Goal: Transaction & Acquisition: Purchase product/service

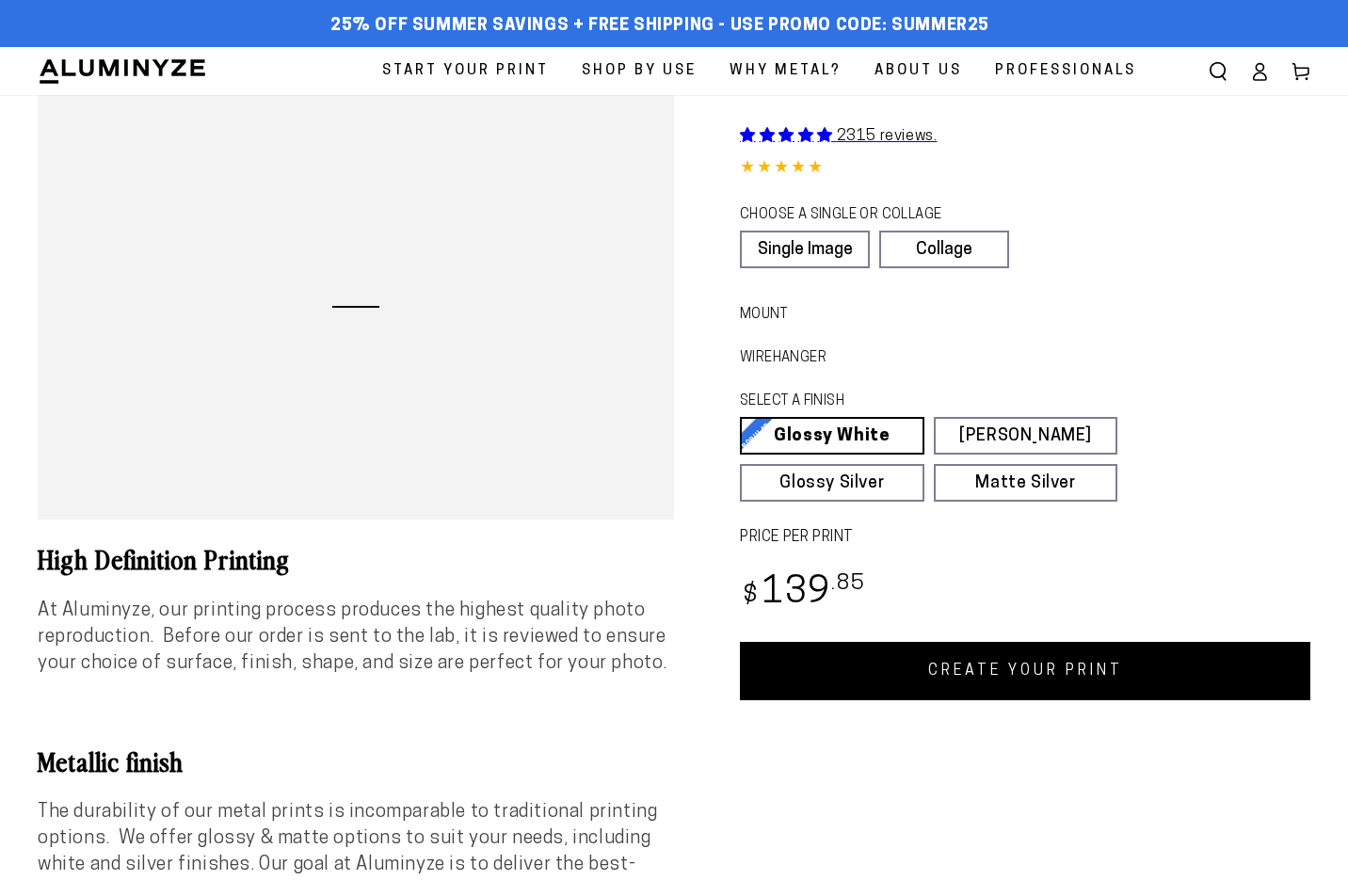
select select "**********"
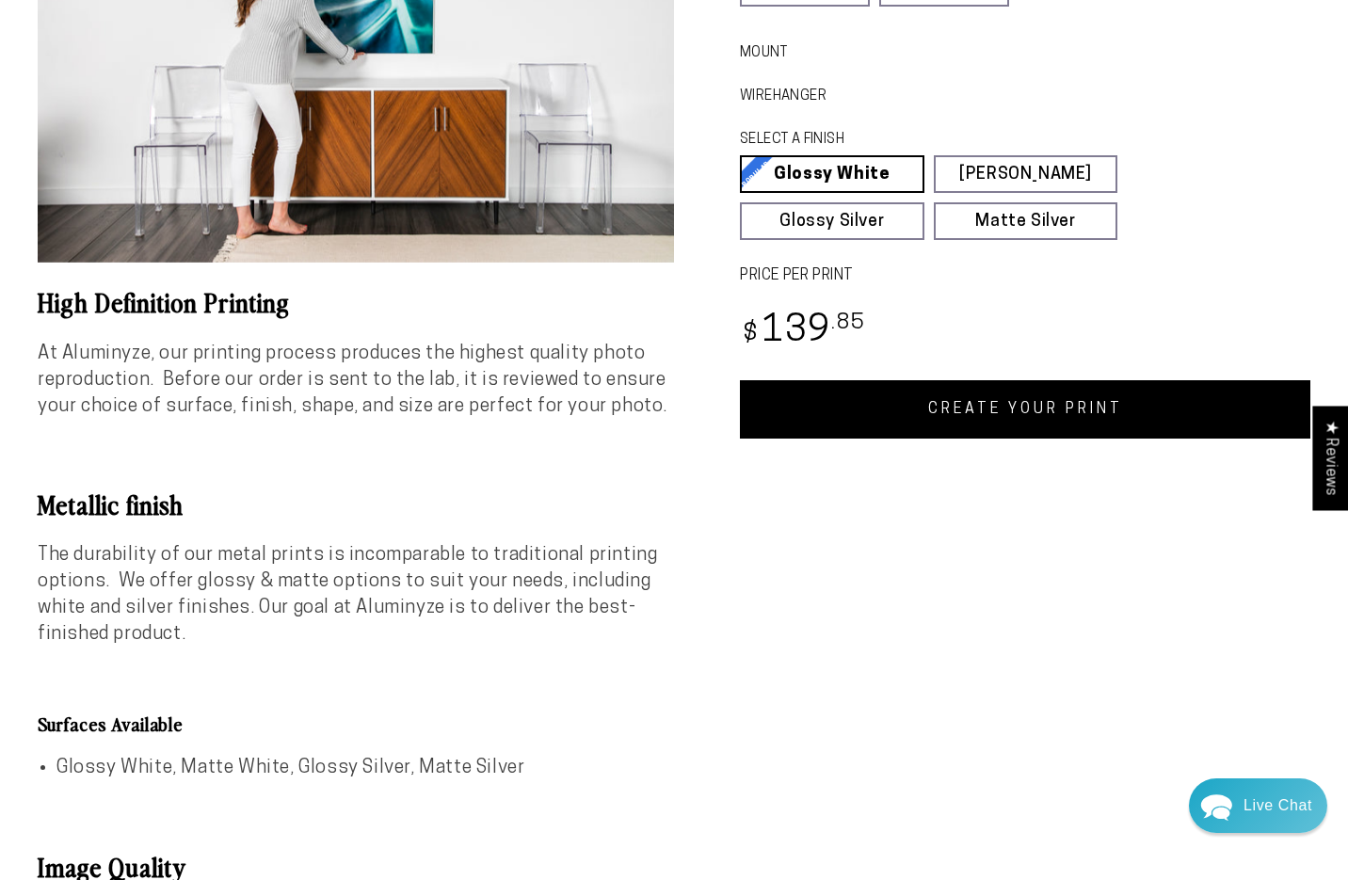
scroll to position [102, 0]
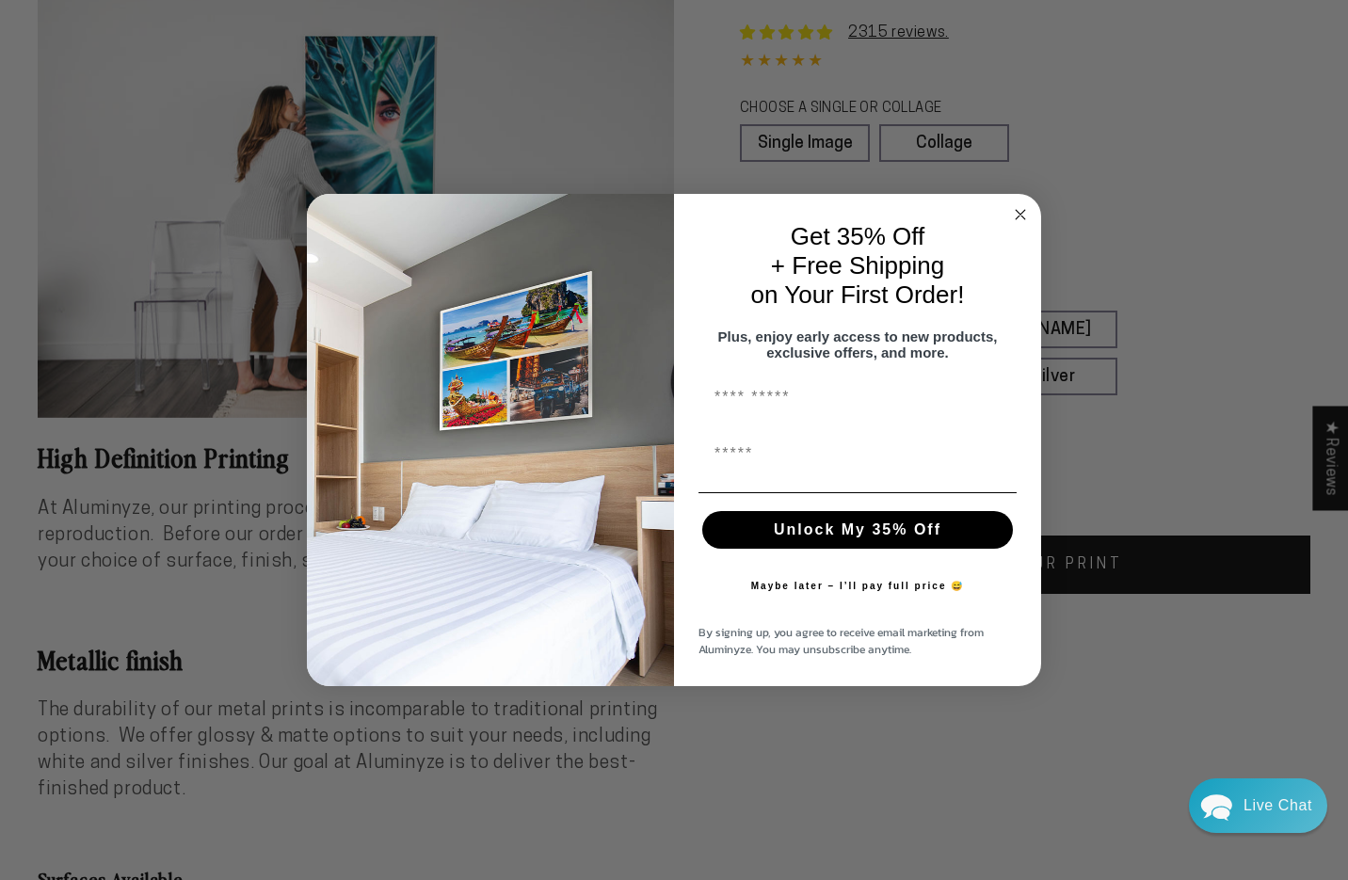
click at [942, 142] on div "Close dialog Get 35% Off + Free Shipping on Your First Order! Plus, enjoy early…" at bounding box center [674, 440] width 1348 height 880
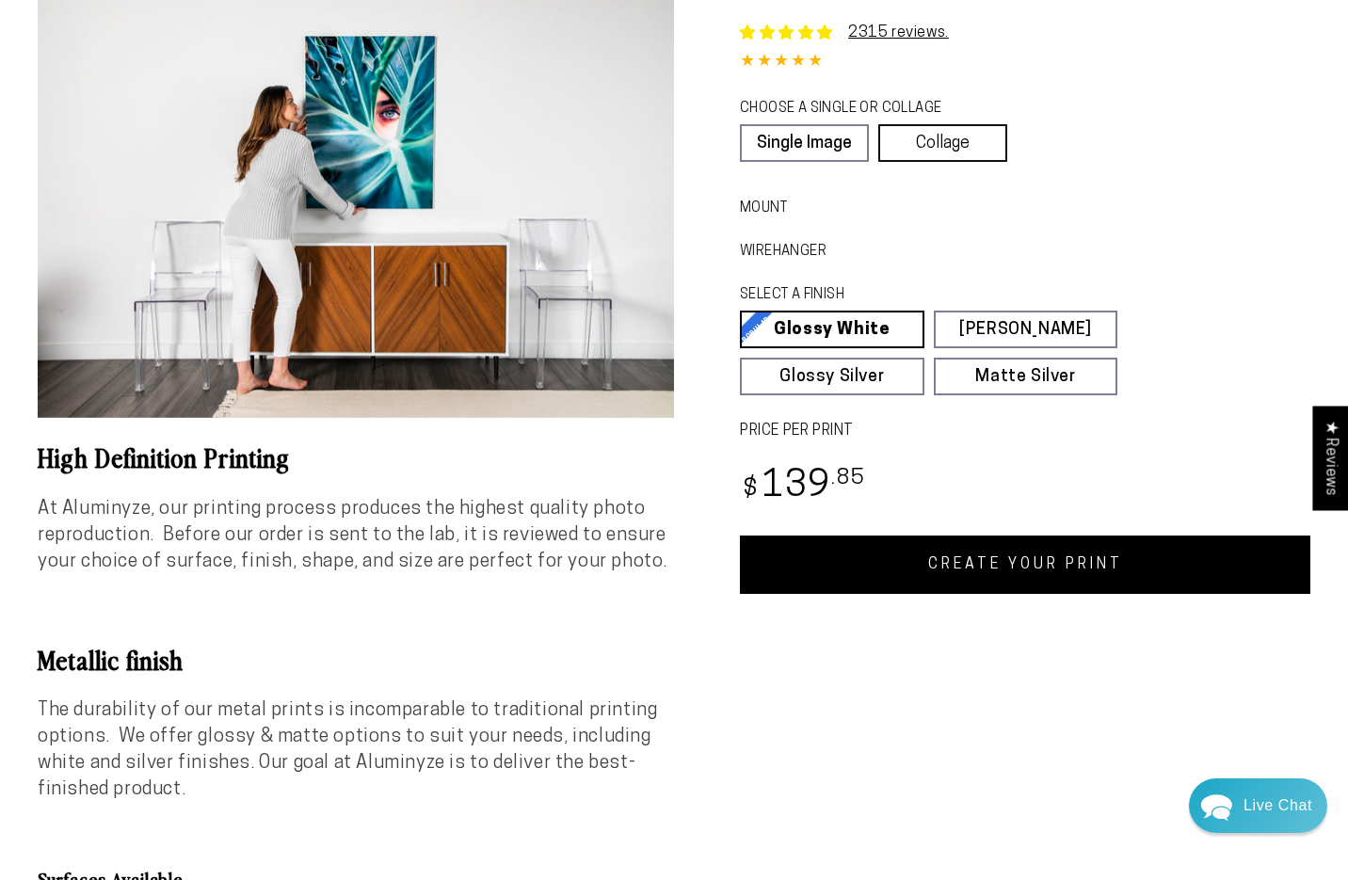
click at [940, 150] on link "Collage" at bounding box center [942, 143] width 129 height 38
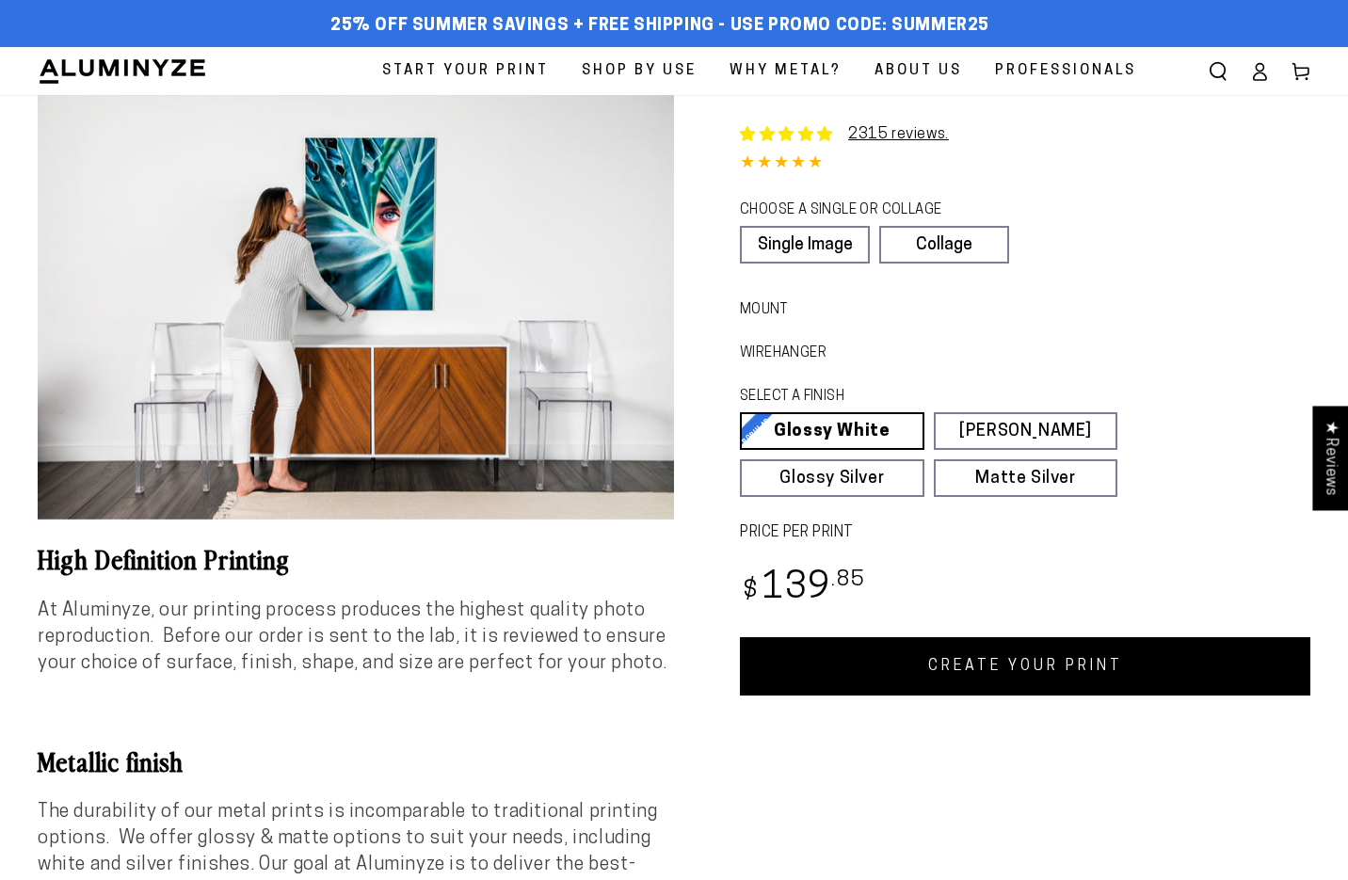
select select "**********"
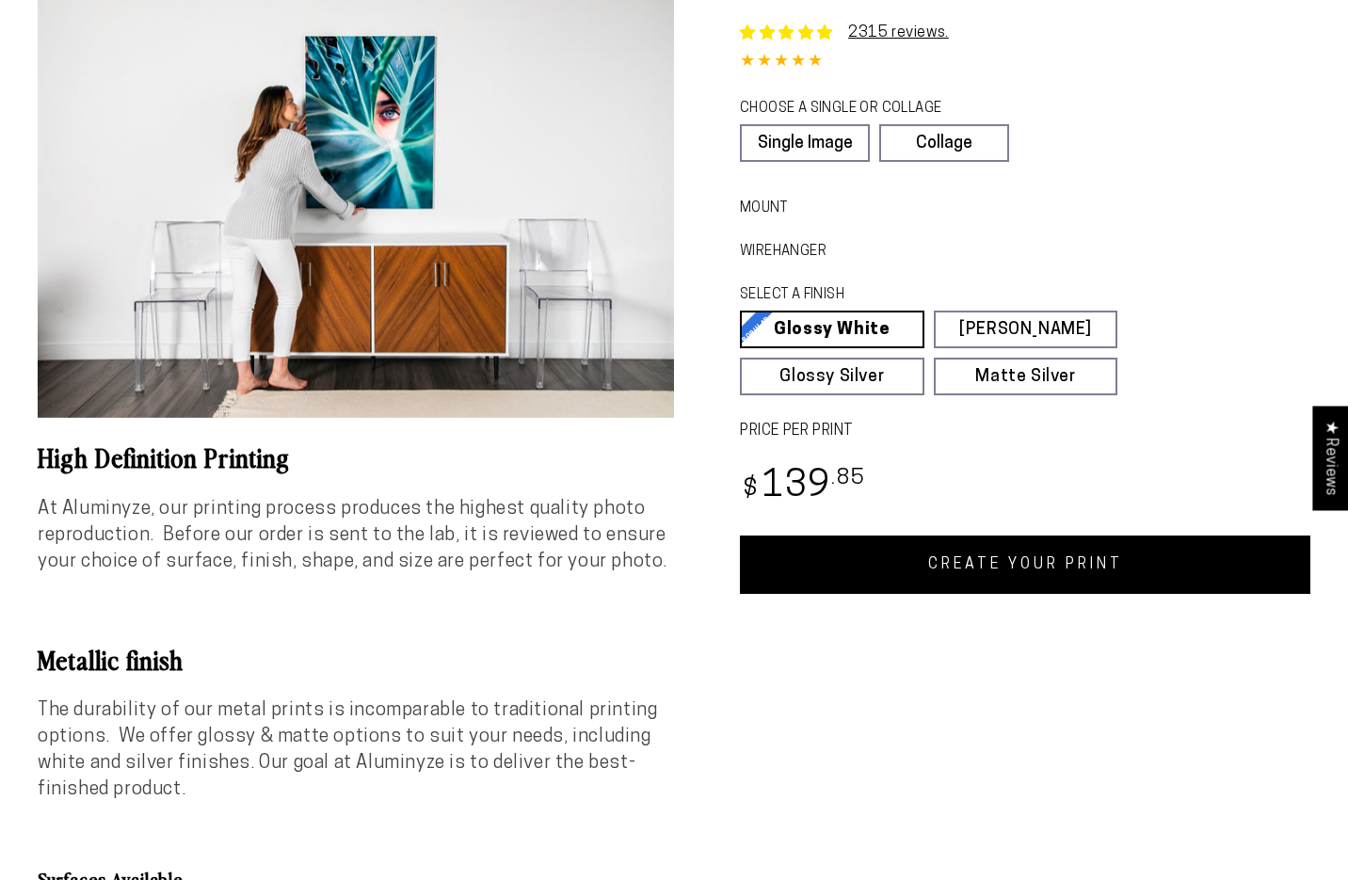
click at [802, 121] on div "CHOOSE A SINGLE OR COLLAGE Learn more" at bounding box center [949, 111] width 419 height 25
click at [802, 136] on link "Single Image" at bounding box center [804, 143] width 129 height 38
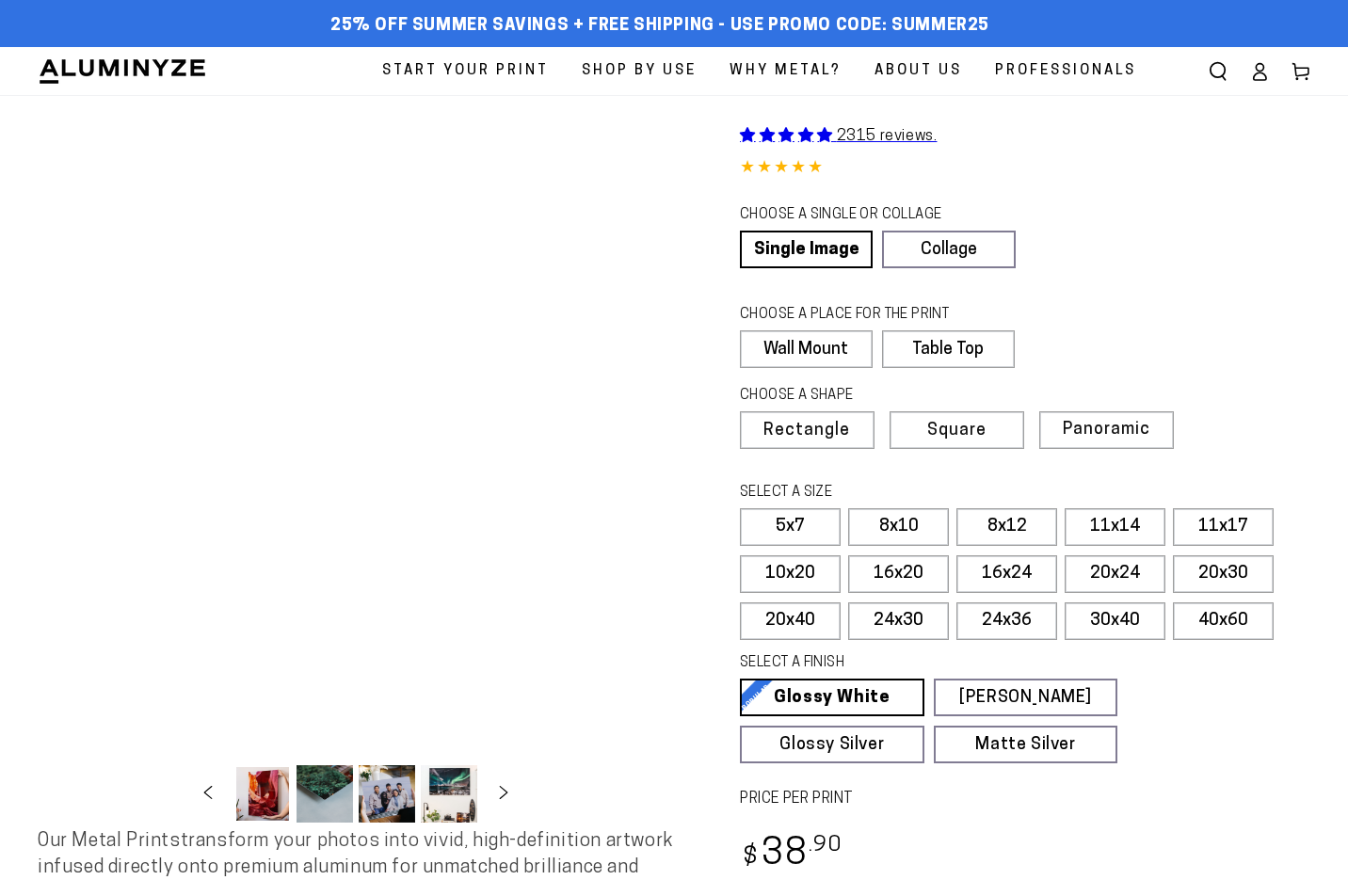
select select "**********"
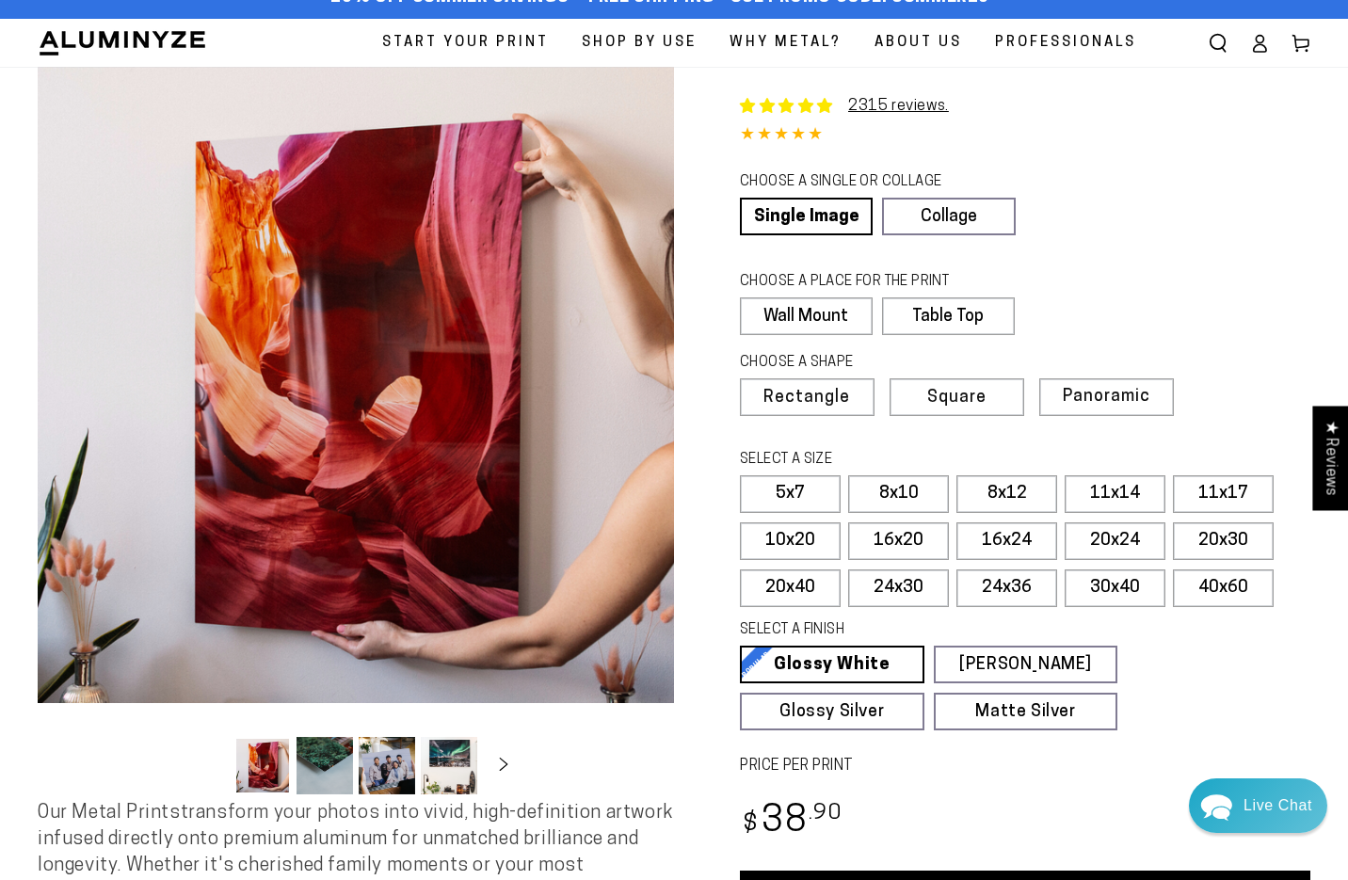
scroll to position [37, 0]
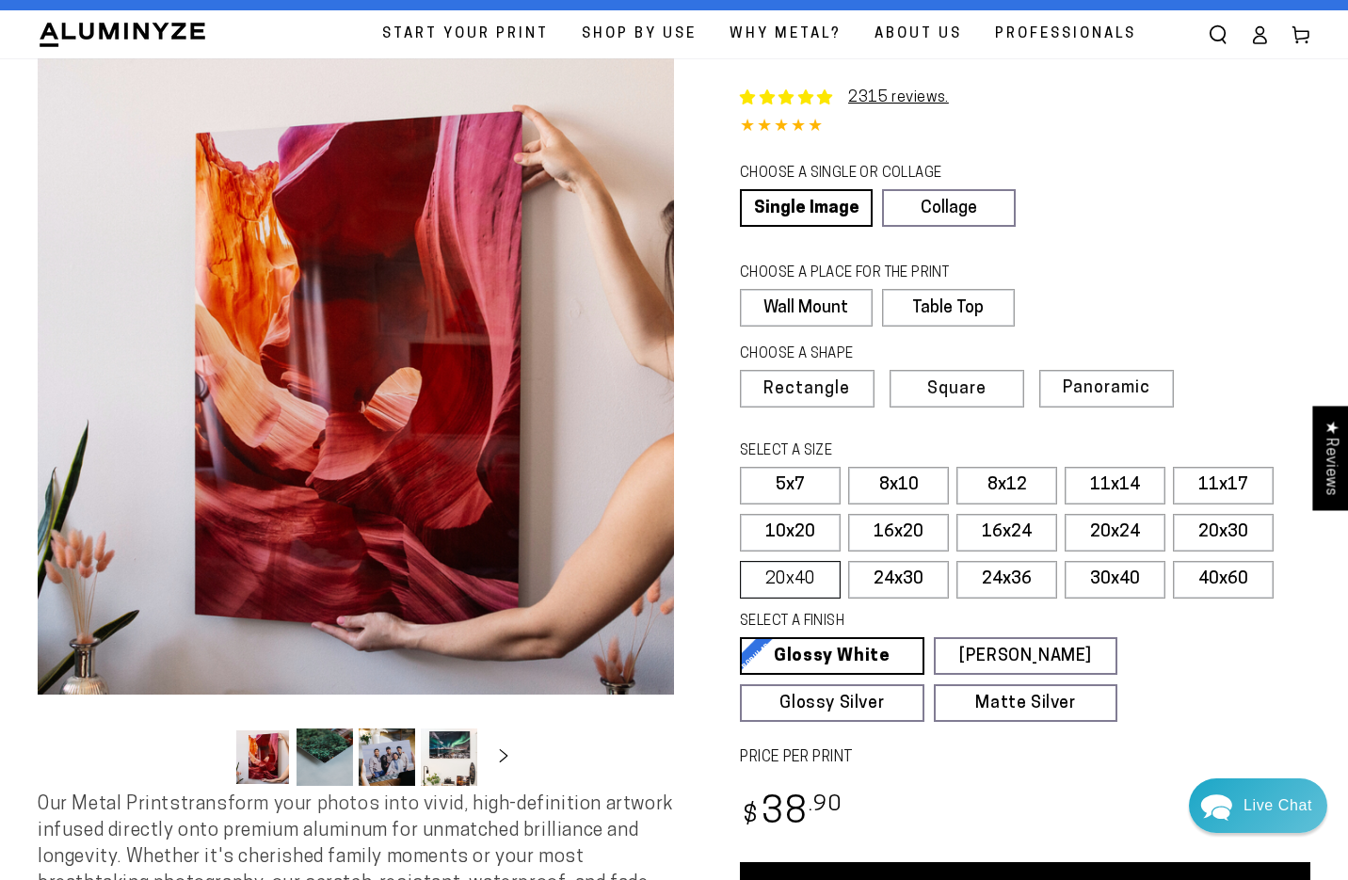
click at [792, 585] on label "20x40" at bounding box center [790, 580] width 101 height 38
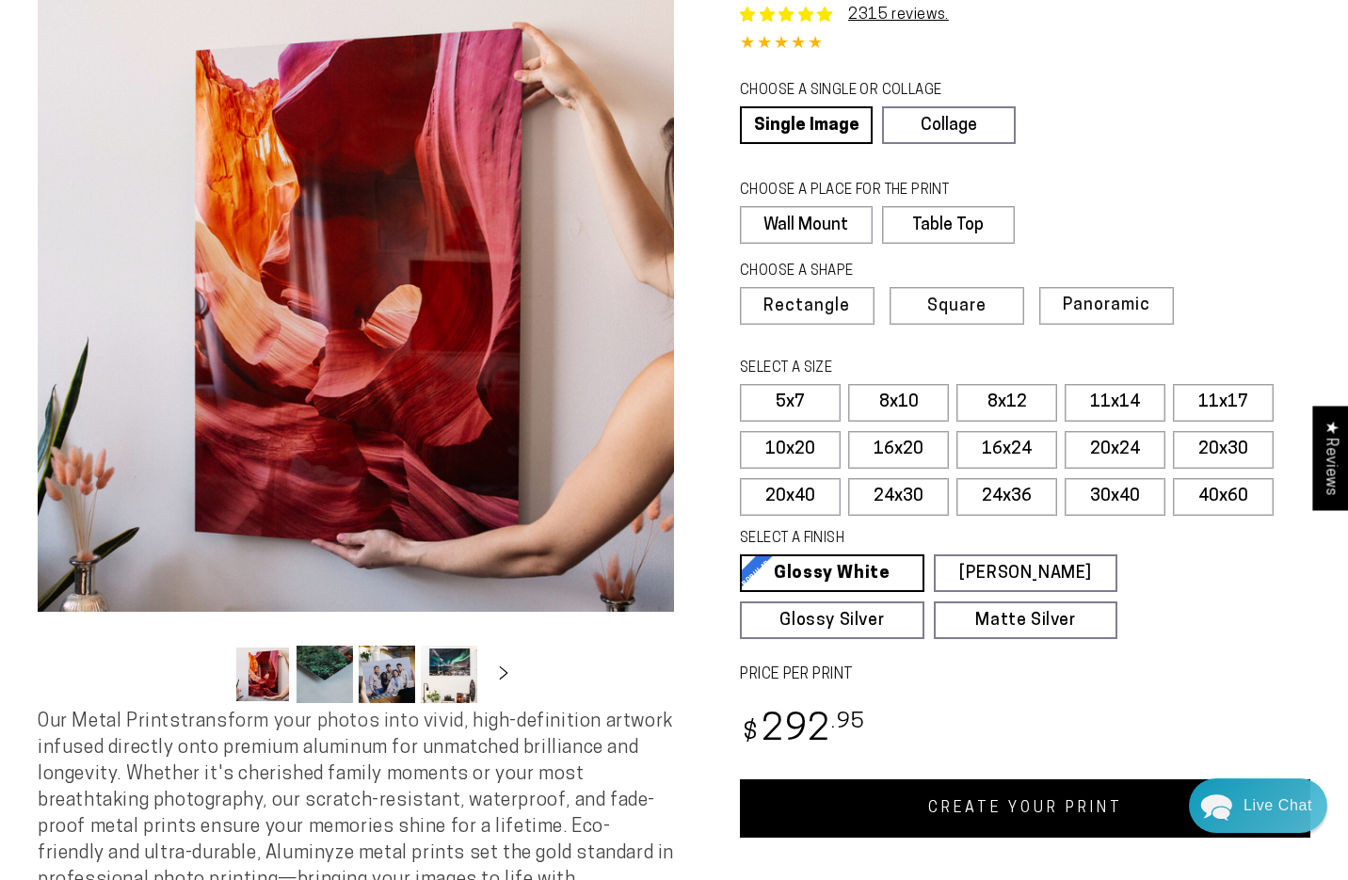
scroll to position [137, 0]
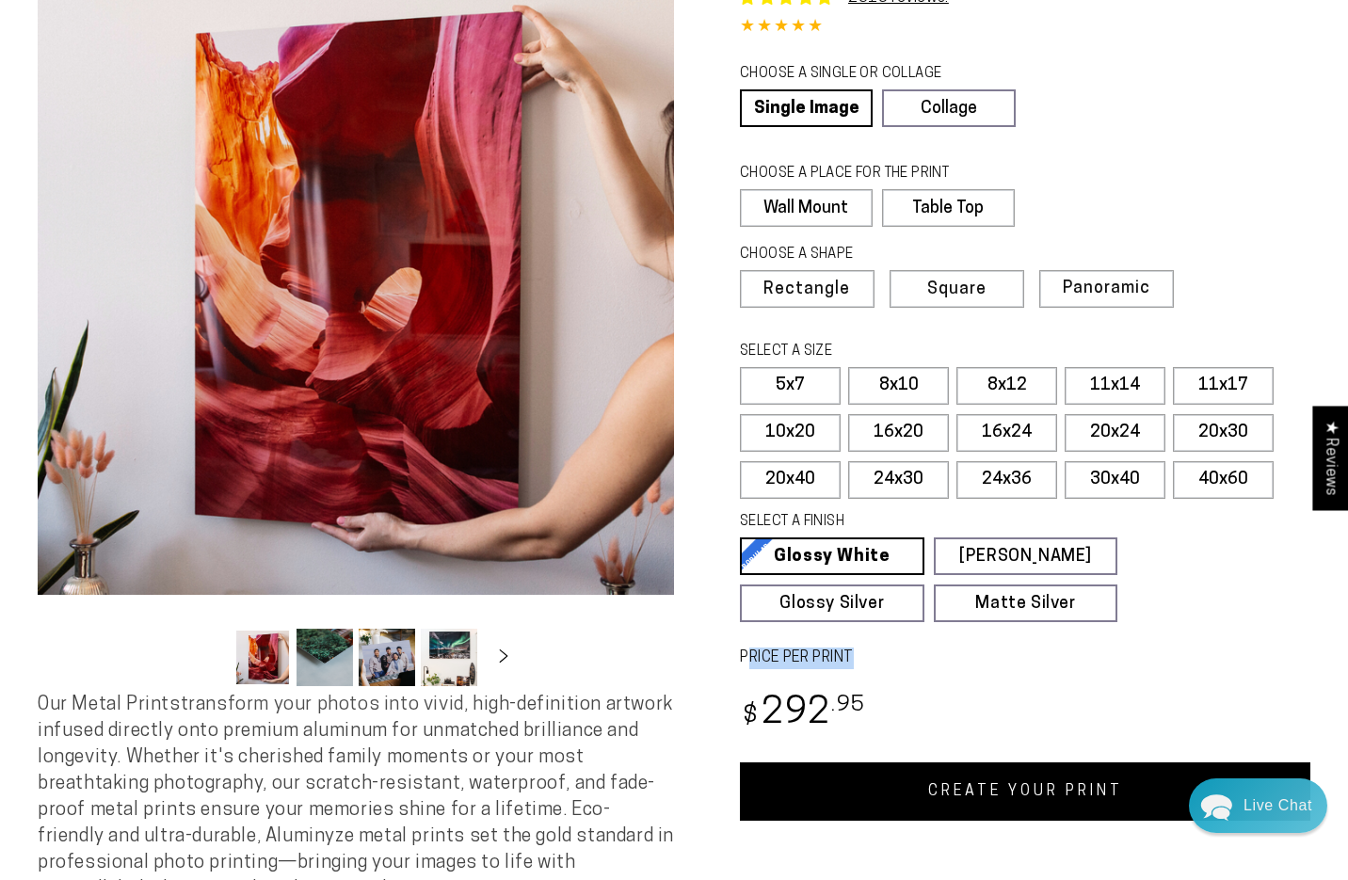
drag, startPoint x: 749, startPoint y: 656, endPoint x: 933, endPoint y: 656, distance: 183.6
click at [930, 656] on label "PRICE PER PRINT" at bounding box center [1025, 659] width 571 height 22
click at [933, 656] on label "PRICE PER PRINT" at bounding box center [1025, 659] width 571 height 22
click at [852, 608] on link "Glossy Silver Glossy Silver Our silver gloss produces uniquely luminous prints …" at bounding box center [832, 604] width 185 height 38
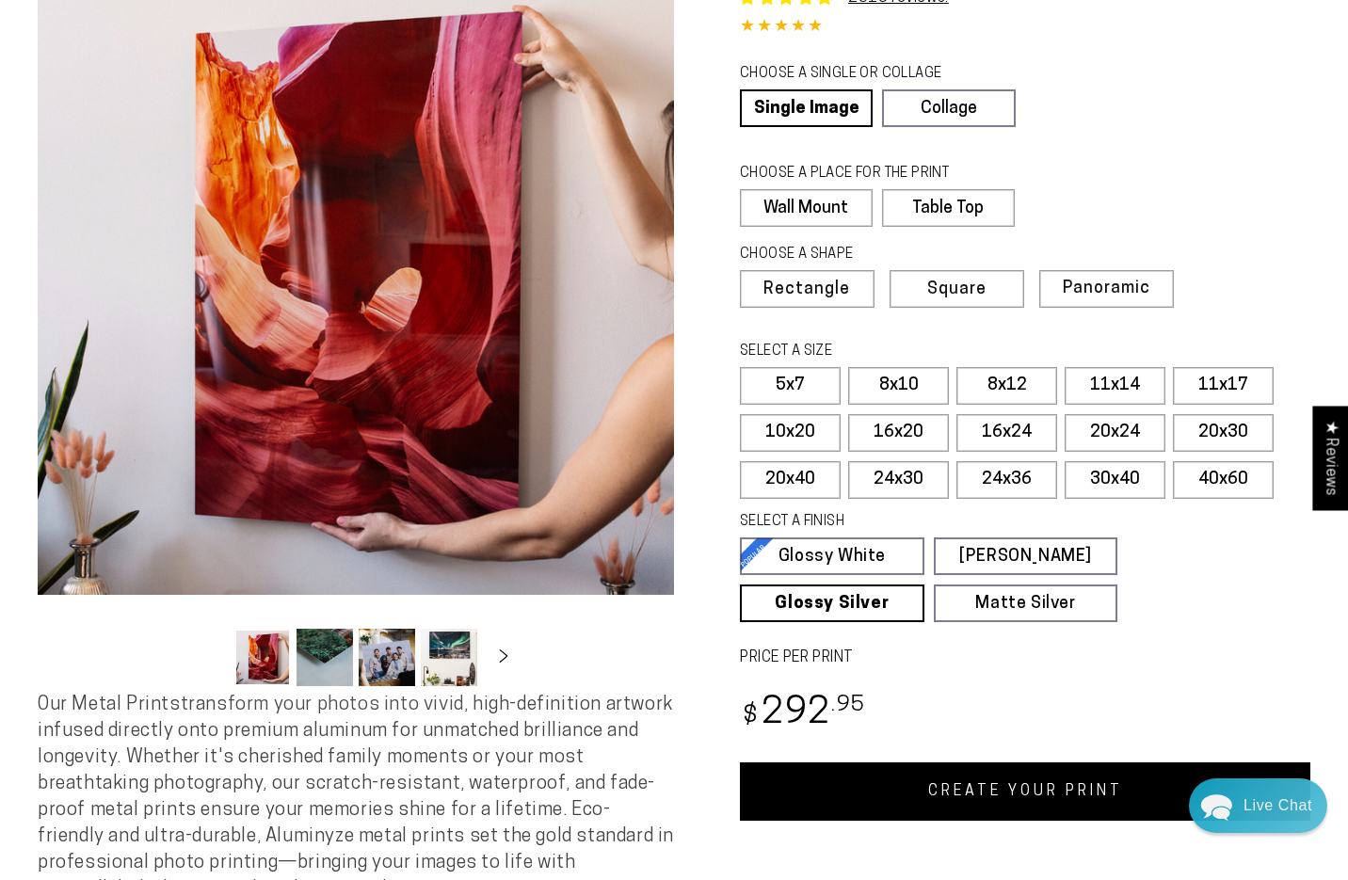
click at [913, 642] on div "Single Product 2315 reviews. 4.85 / 5.0 (2248) 2248 total reviews CHOOSE A SING…" at bounding box center [992, 390] width 636 height 862
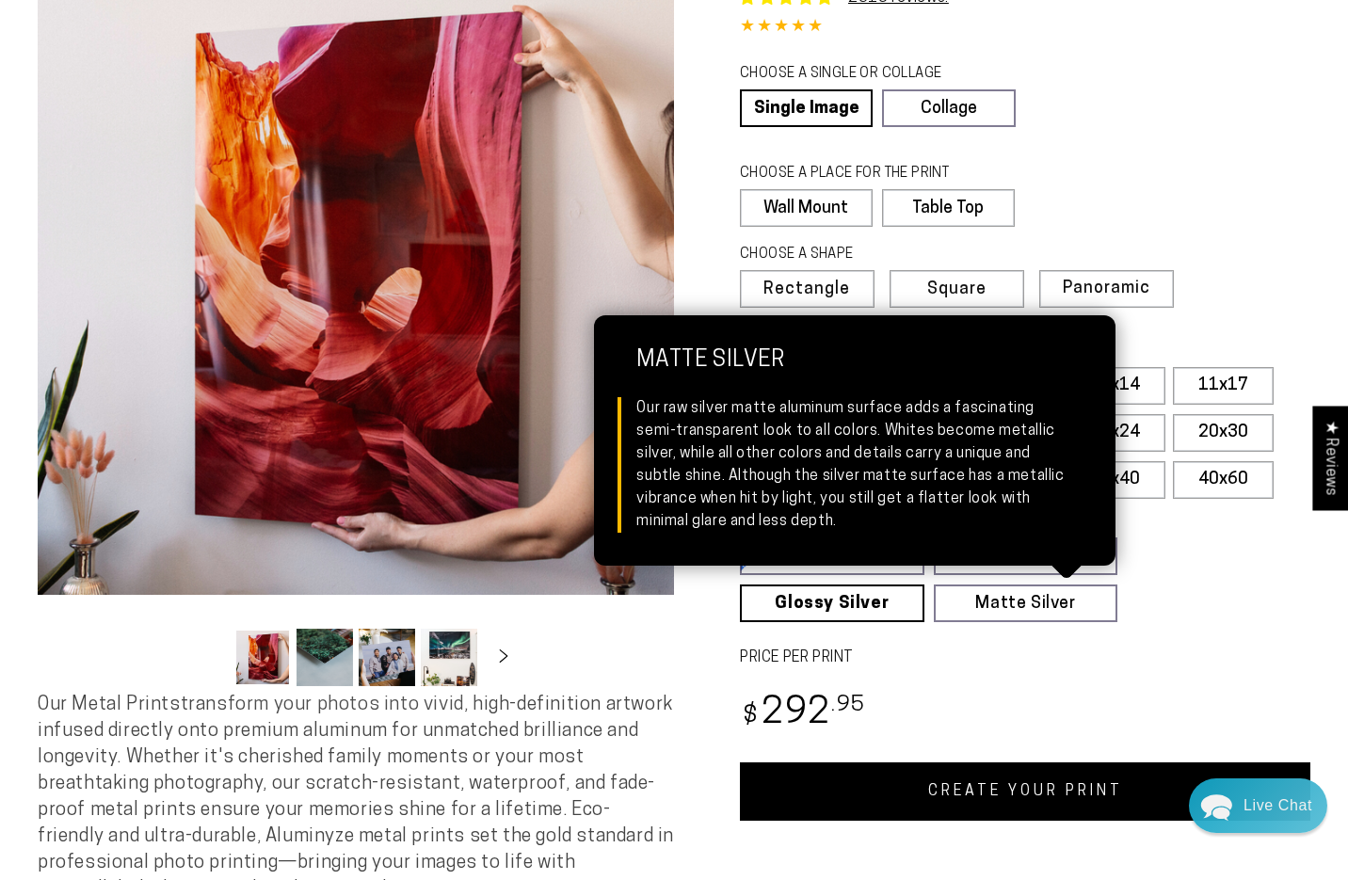
click at [845, 599] on link "Glossy Silver Glossy Silver Our silver gloss produces uniquely luminous prints …" at bounding box center [832, 604] width 185 height 38
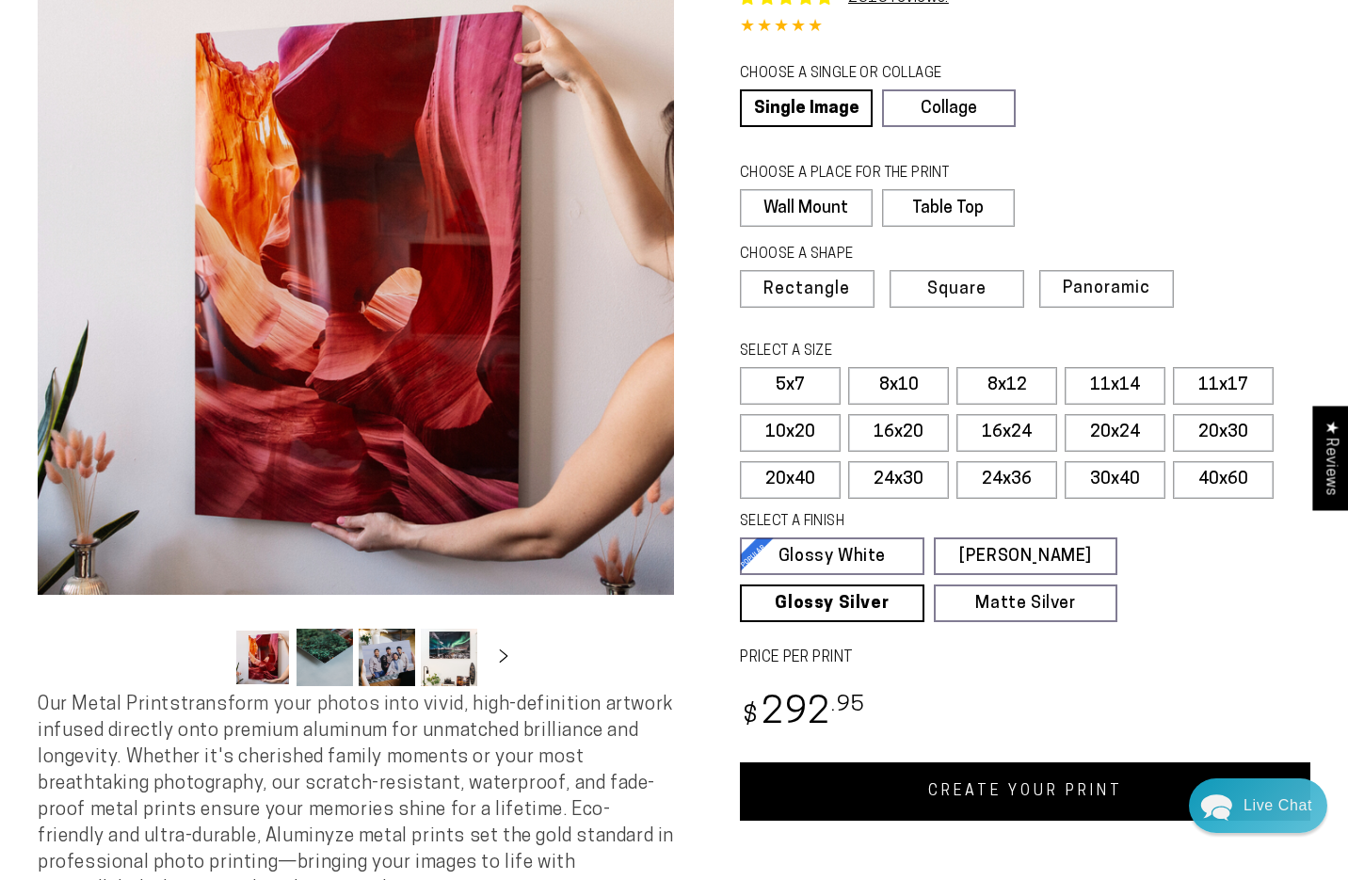
click at [879, 641] on div "Single Product 2315 reviews. 4.85 / 5.0 (2248) 2248 total reviews CHOOSE A SING…" at bounding box center [992, 390] width 636 height 862
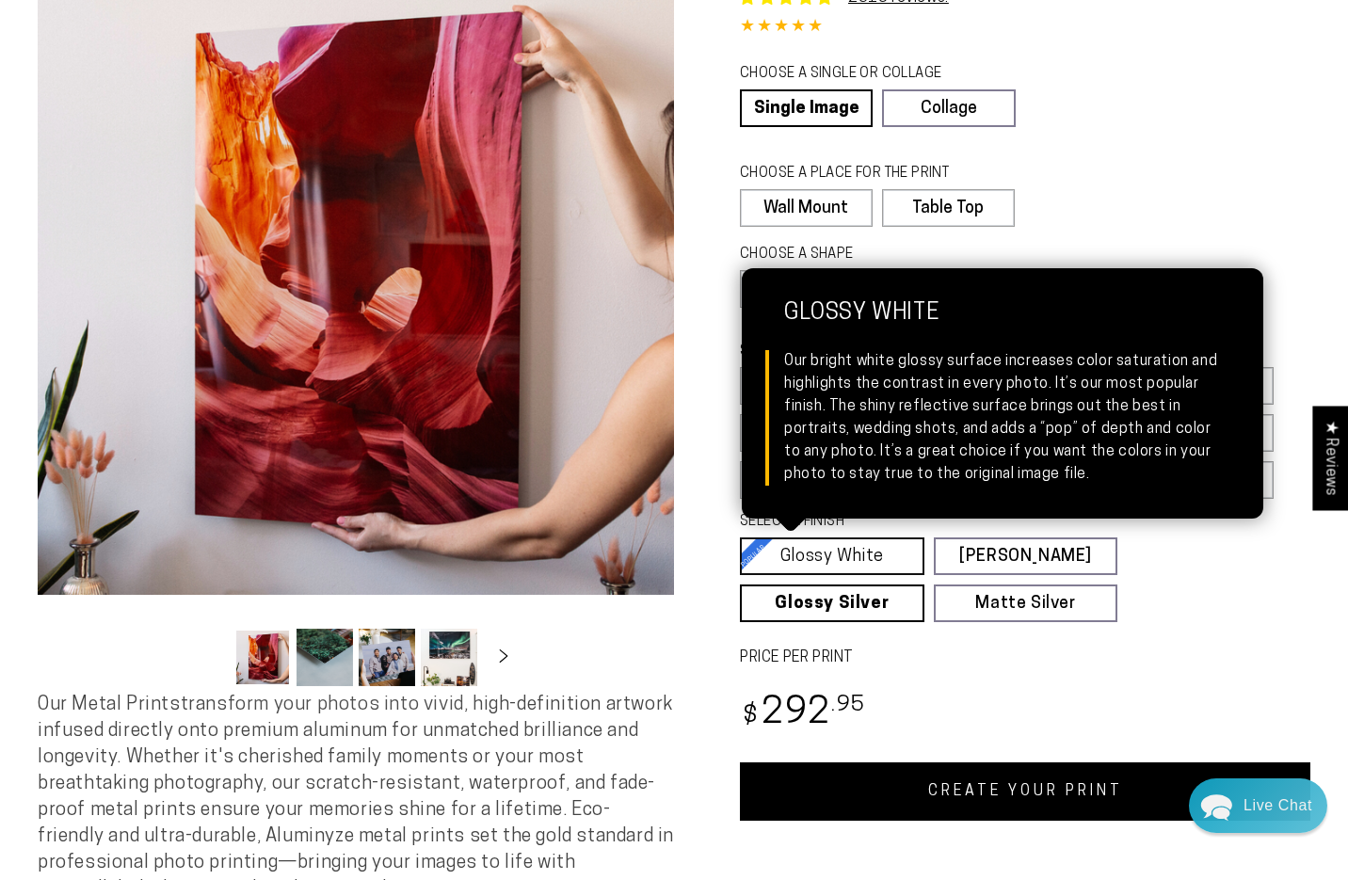
click at [854, 561] on link "Glossy White Glossy White Our bright white glossy surface increases color satur…" at bounding box center [832, 557] width 185 height 38
click at [922, 680] on div "Single Product 2315 reviews. 4.85 / 5.0 (2248) 2248 total reviews CHOOSE A SING…" at bounding box center [992, 390] width 636 height 862
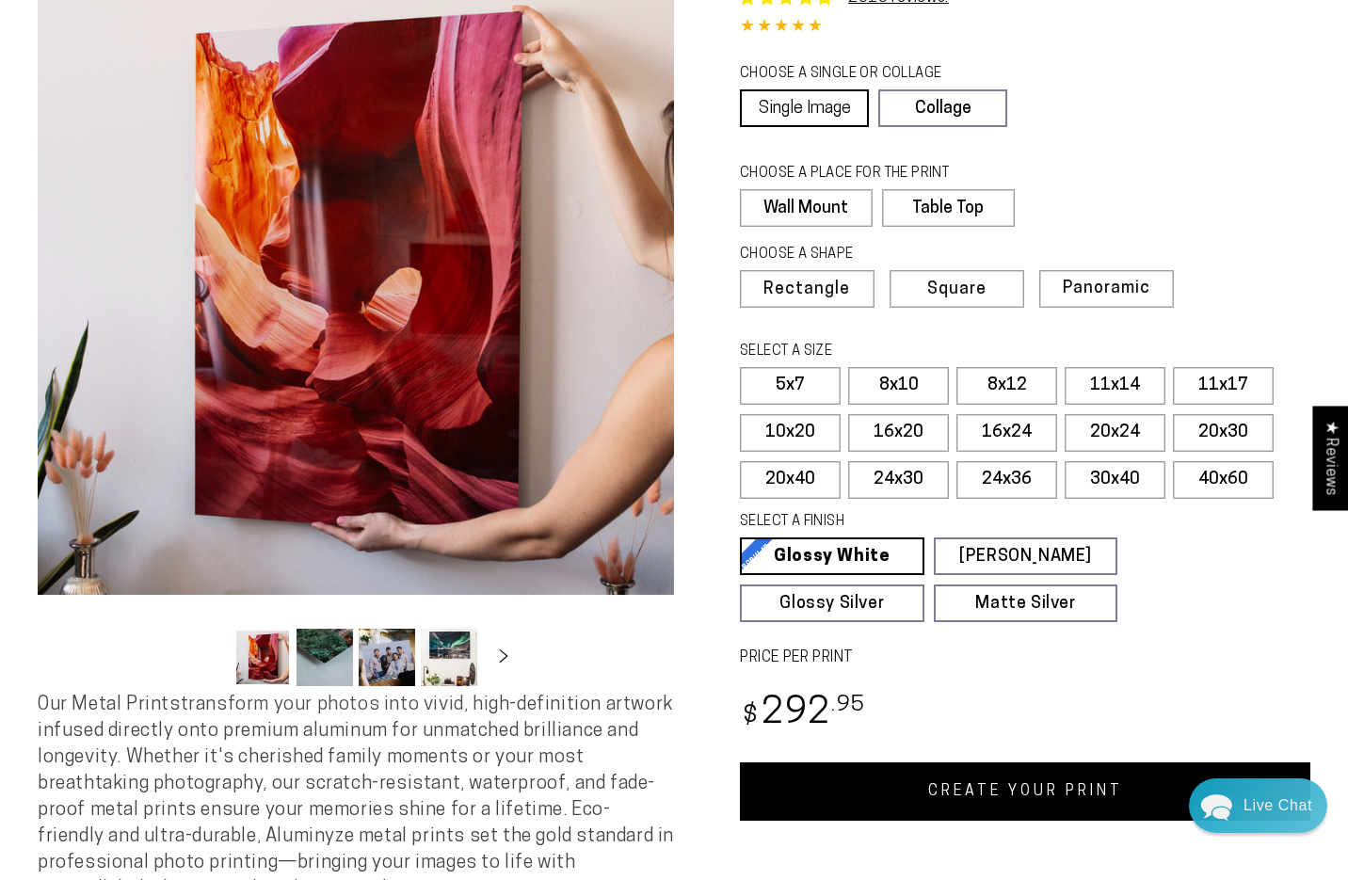
click at [798, 110] on link "Single Image" at bounding box center [804, 108] width 129 height 38
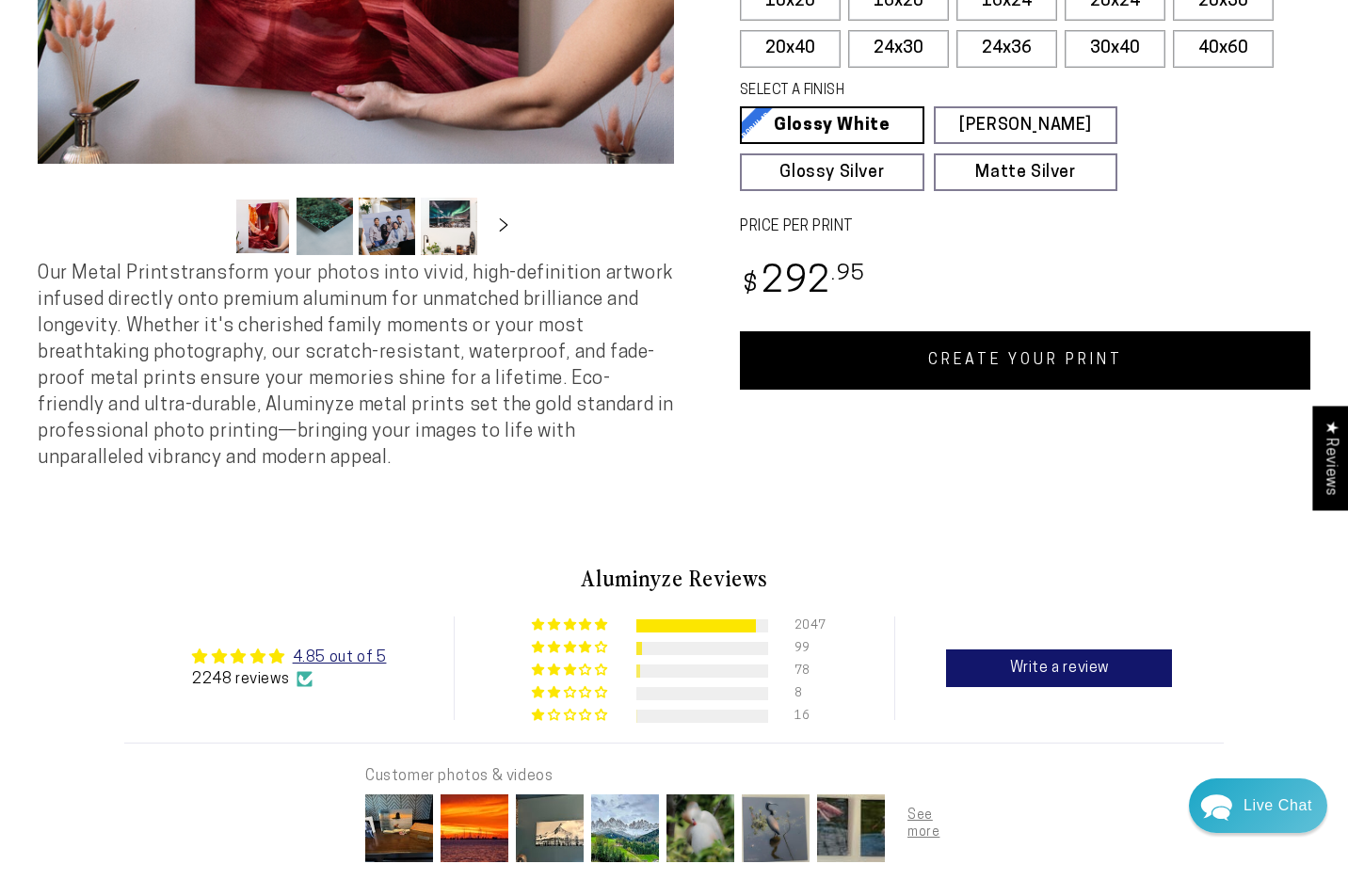
scroll to position [601, 0]
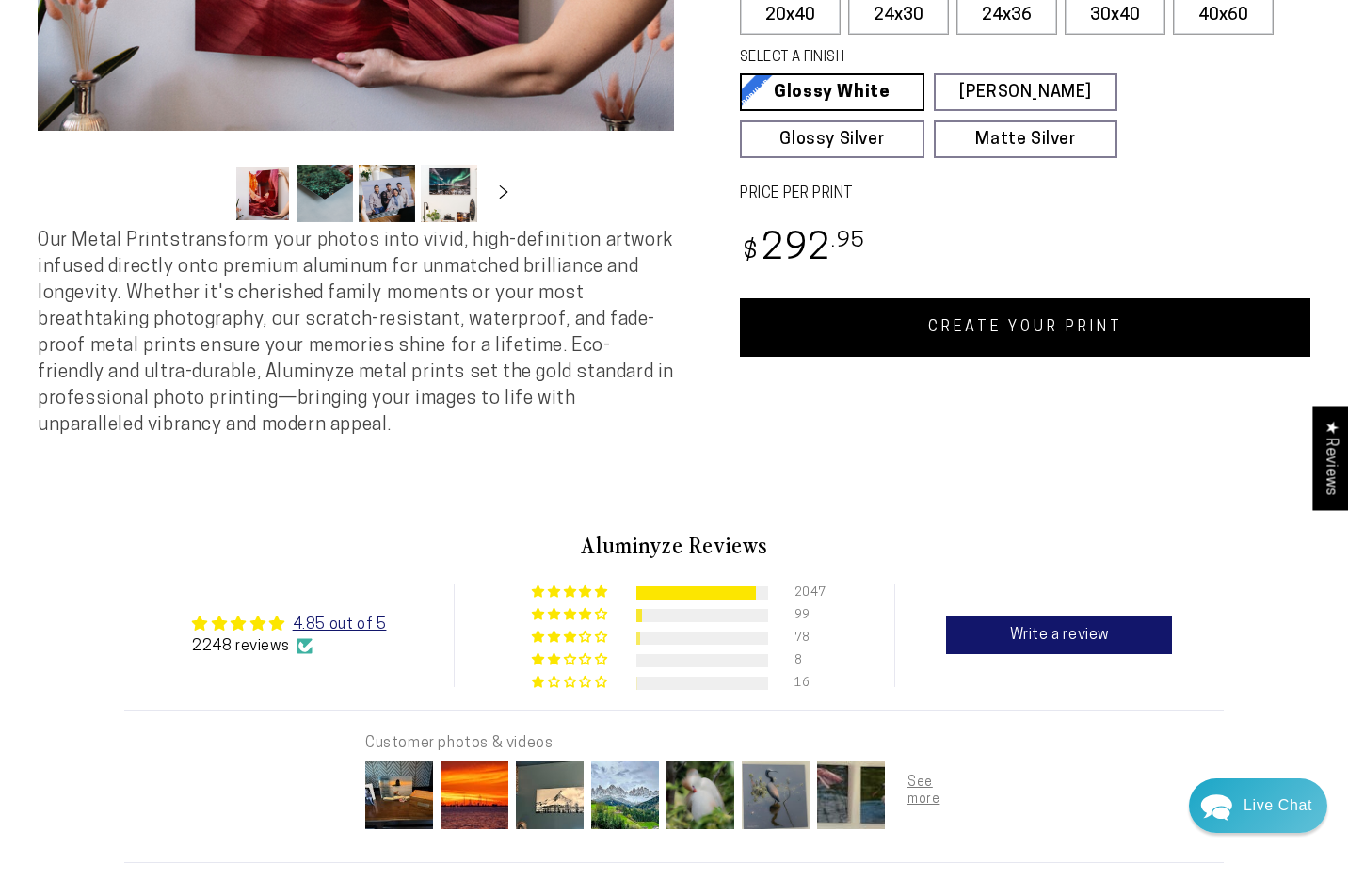
drag, startPoint x: 320, startPoint y: 433, endPoint x: 14, endPoint y: 242, distance: 360.8
click at [85, 250] on span "Our Metal Prints transform your photos into vivid, high-definition artwork infu…" at bounding box center [356, 333] width 636 height 203
